Goal: Task Accomplishment & Management: Manage account settings

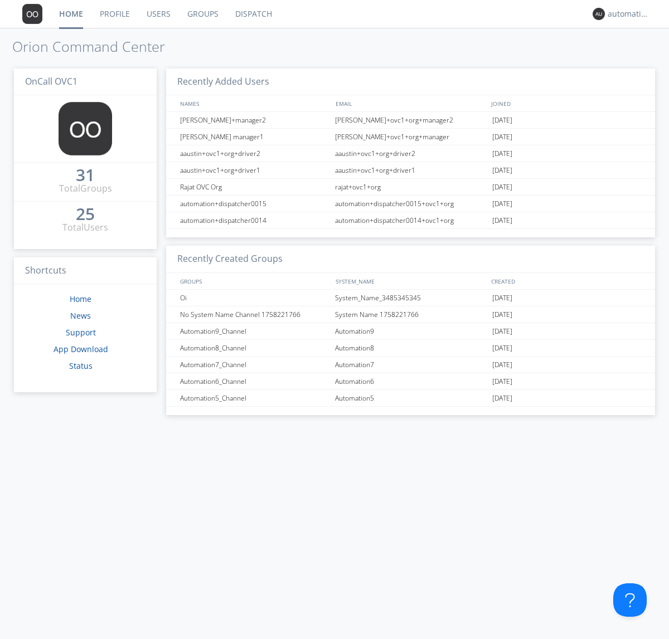
click at [202, 14] on link "Groups" at bounding box center [203, 14] width 48 height 28
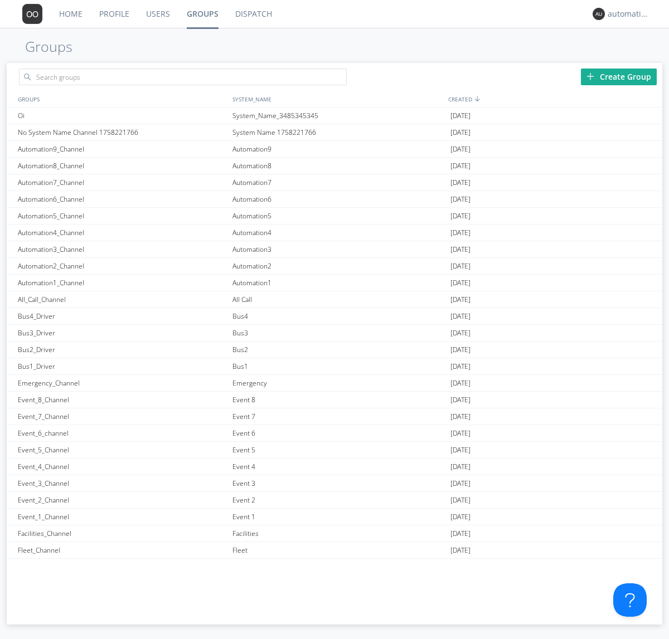
click at [618, 76] on div "Create Group" at bounding box center [619, 77] width 76 height 17
click at [202, 14] on link "Groups" at bounding box center [202, 14] width 48 height 28
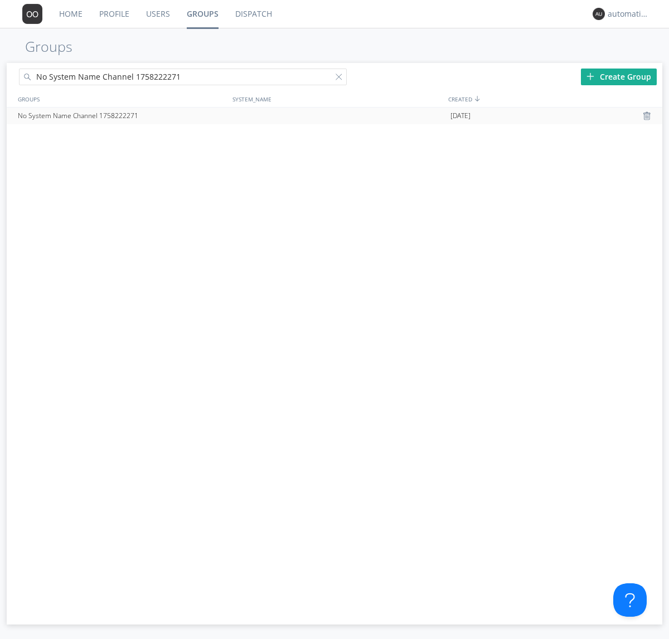
type input "No System Name Channel 1758222271"
click at [341, 79] on div at bounding box center [340, 79] width 11 height 11
type input "No System Name Channel 1758222271"
click at [122, 115] on div "No System Name Channel 1758222271" at bounding box center [122, 116] width 214 height 17
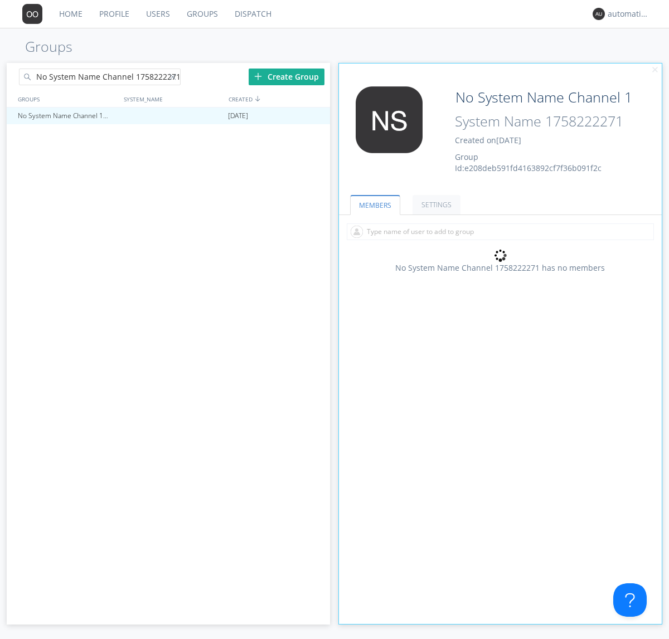
type input "System Name 1758222271"
click at [374, 204] on link "MEMBERS" at bounding box center [375, 205] width 50 height 20
type input "System Name 1758222271"
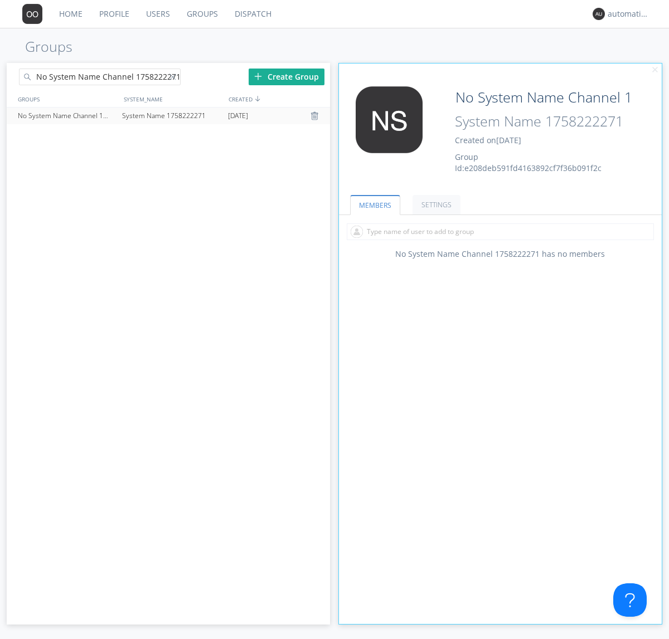
click at [174, 79] on div at bounding box center [174, 79] width 11 height 11
type input "No System Name Channel 1758222271"
click at [67, 115] on div "No System Name Channel 1758222271" at bounding box center [67, 116] width 104 height 17
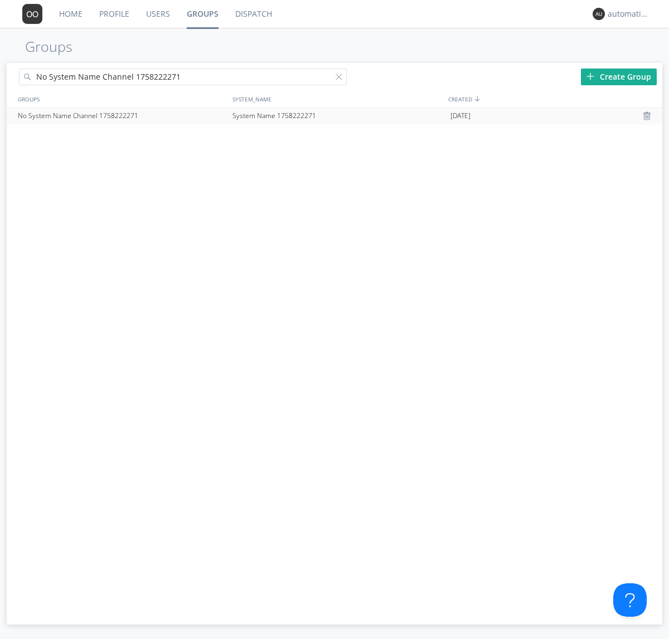
click at [647, 116] on div at bounding box center [647, 115] width 11 height 9
